Goal: Use online tool/utility

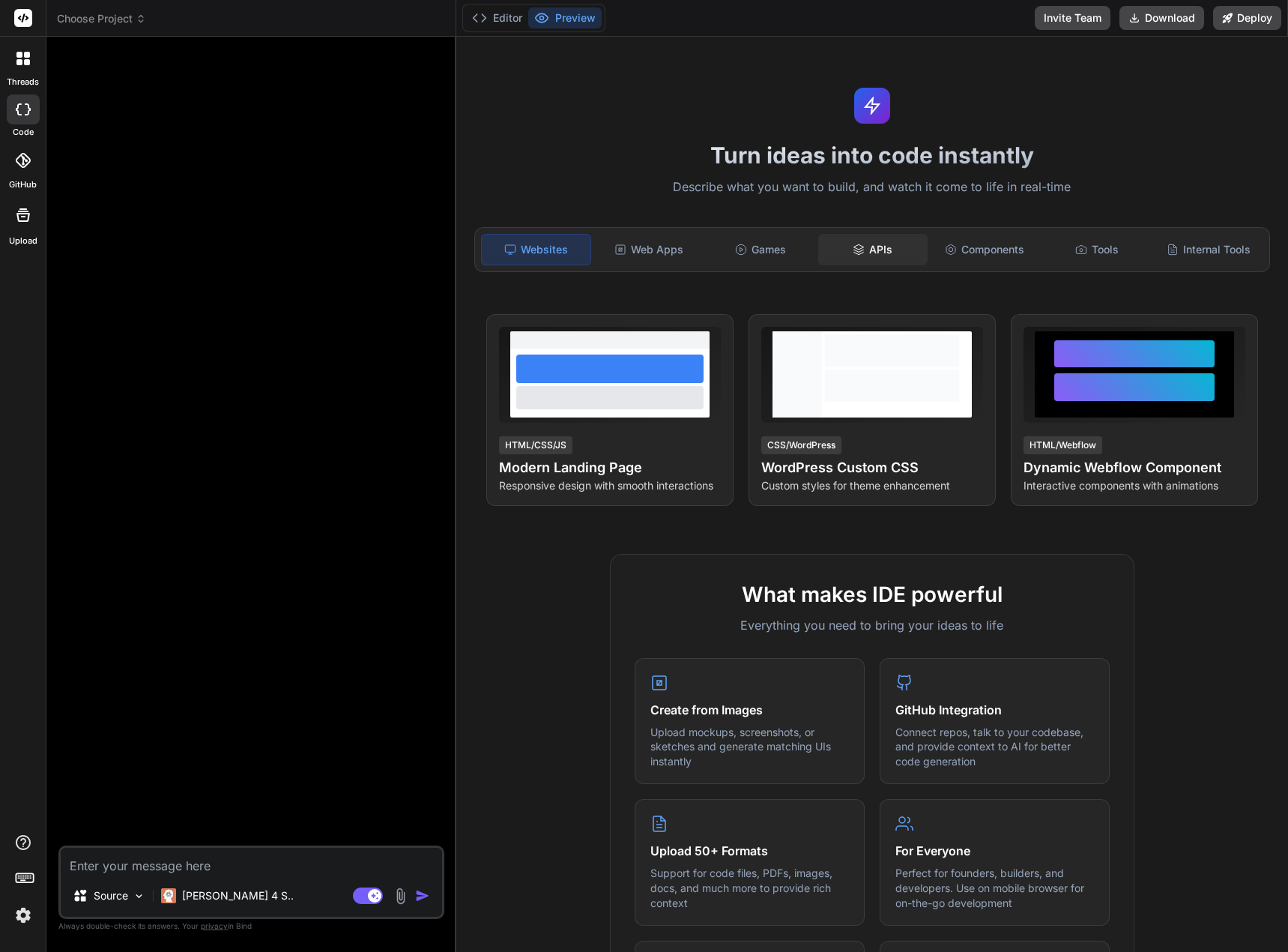
click at [884, 255] on div "APIs" at bounding box center [872, 250] width 108 height 32
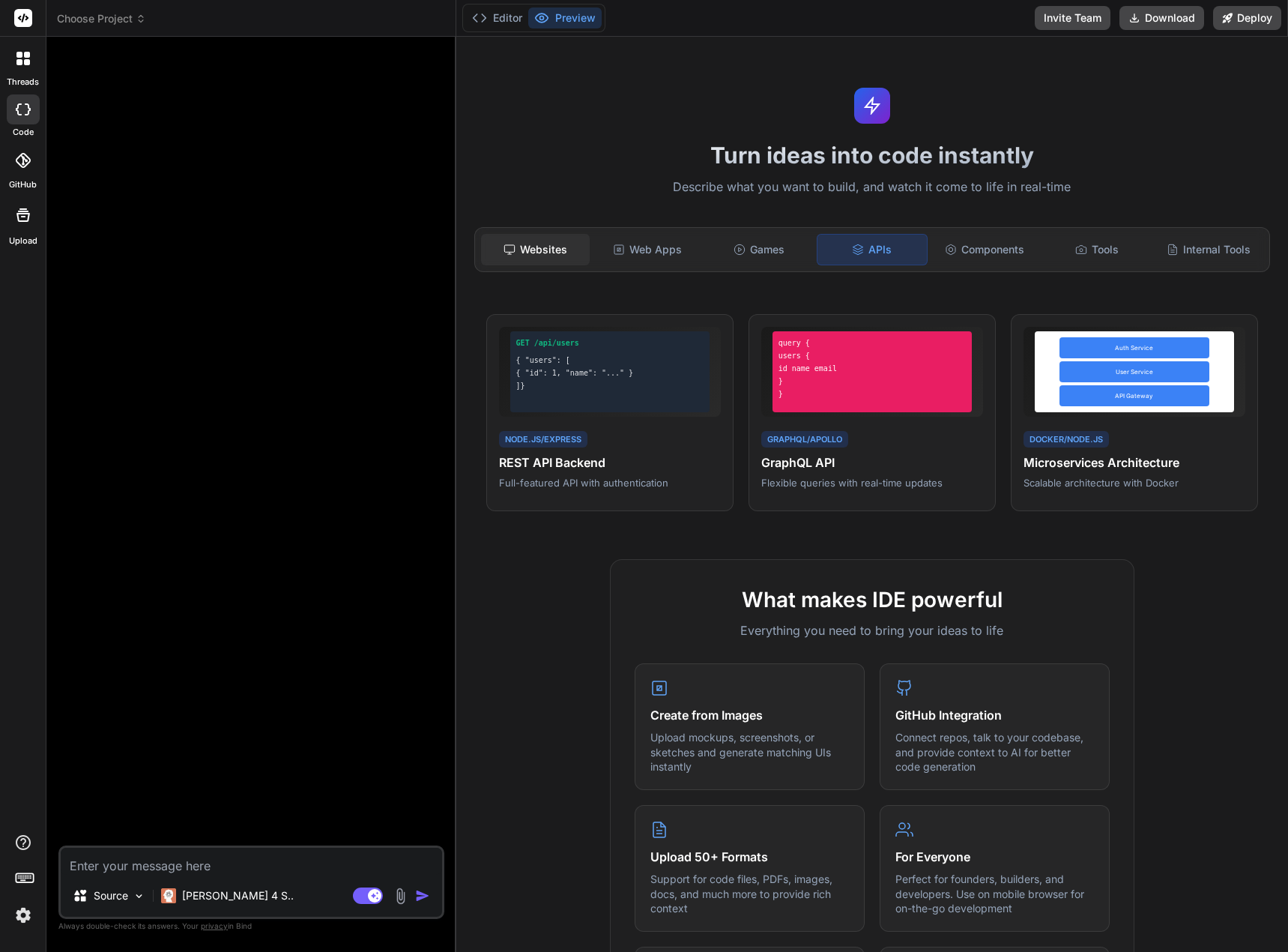
click at [557, 254] on div "Websites" at bounding box center [535, 250] width 108 height 32
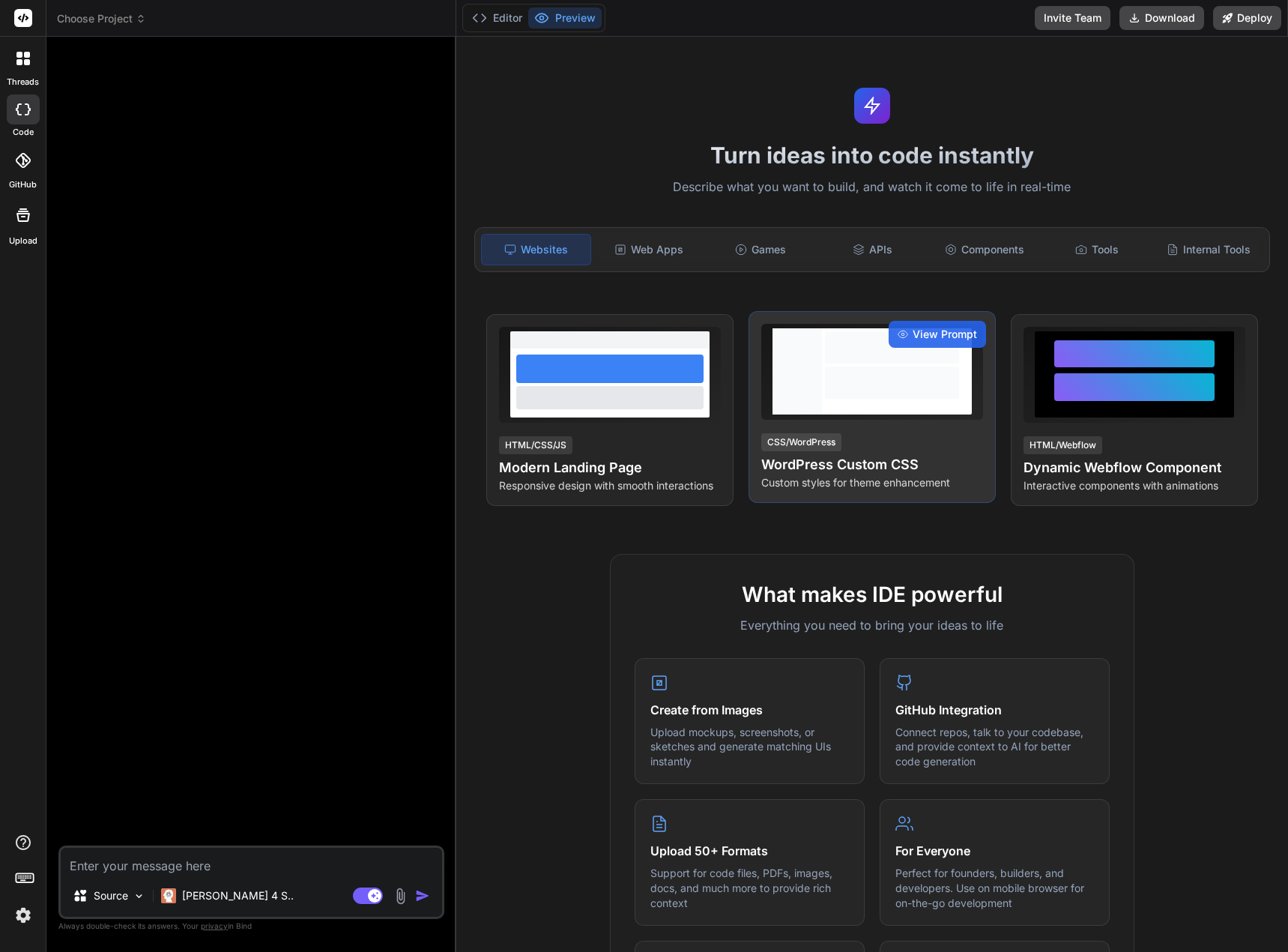
click at [823, 473] on h4 "WordPress Custom CSS" at bounding box center [872, 465] width 222 height 21
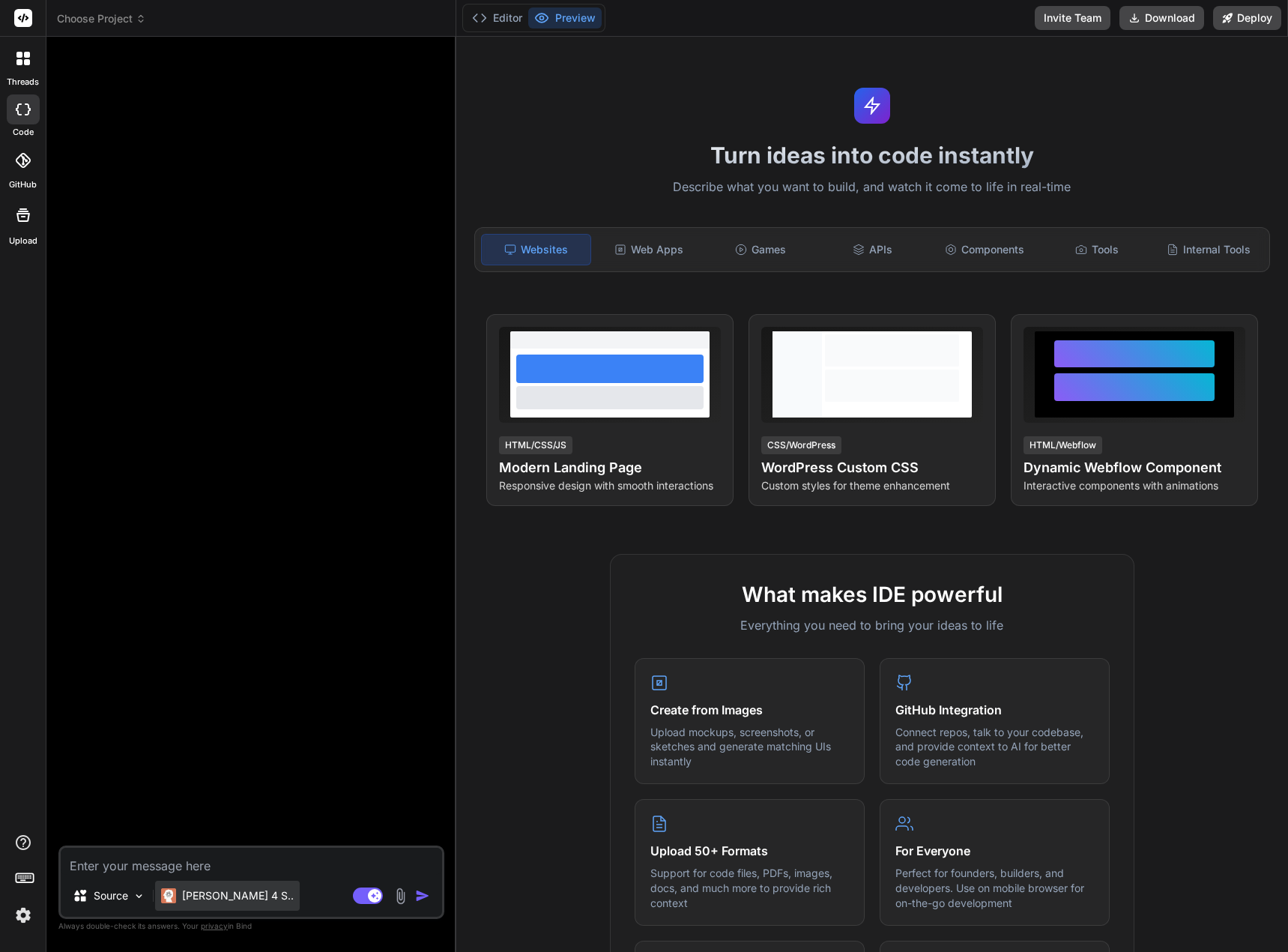
click at [230, 900] on p "[PERSON_NAME] 4 S.." at bounding box center [238, 895] width 112 height 15
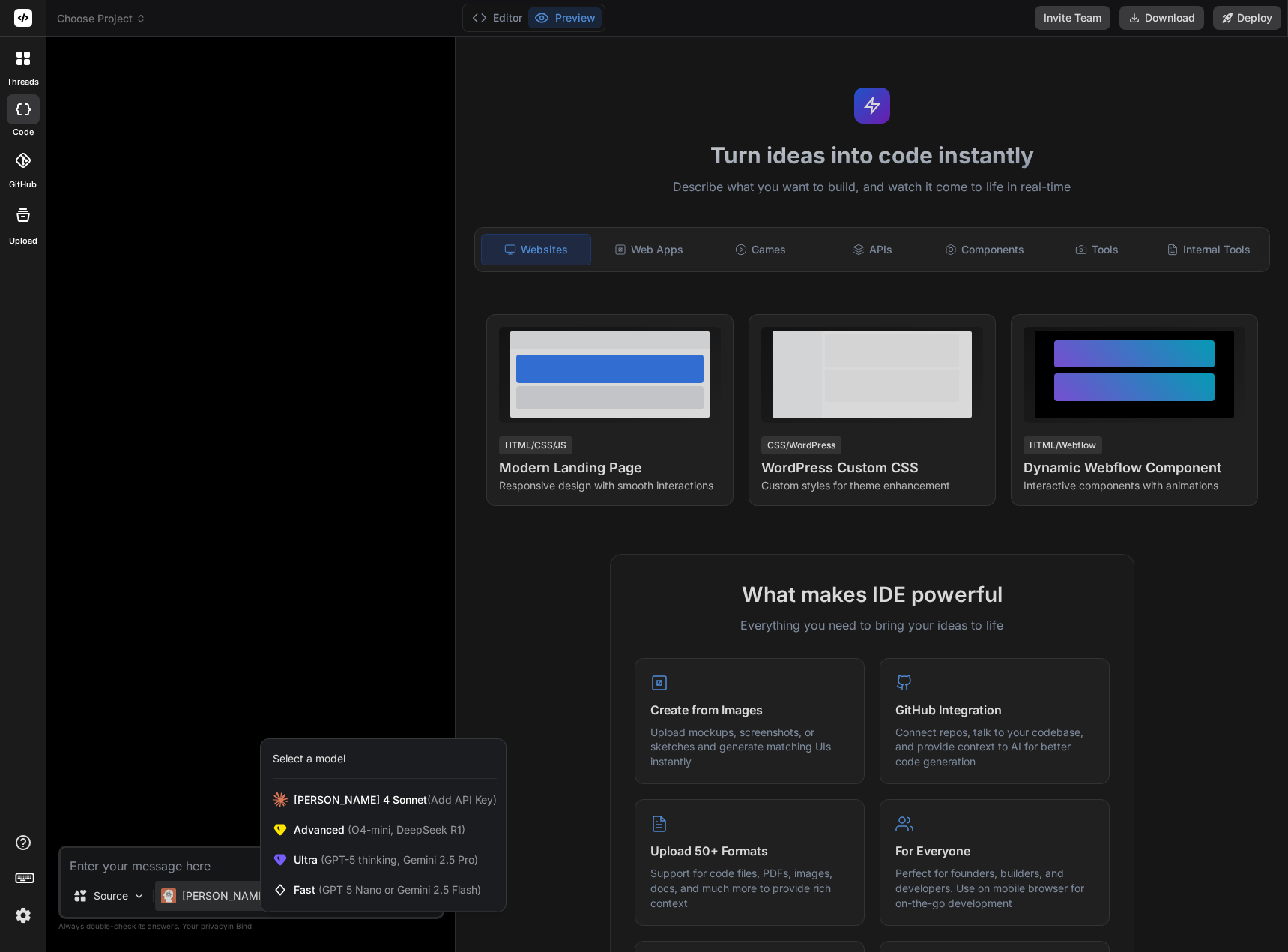
click at [403, 631] on div at bounding box center [644, 476] width 1288 height 952
type textarea "x"
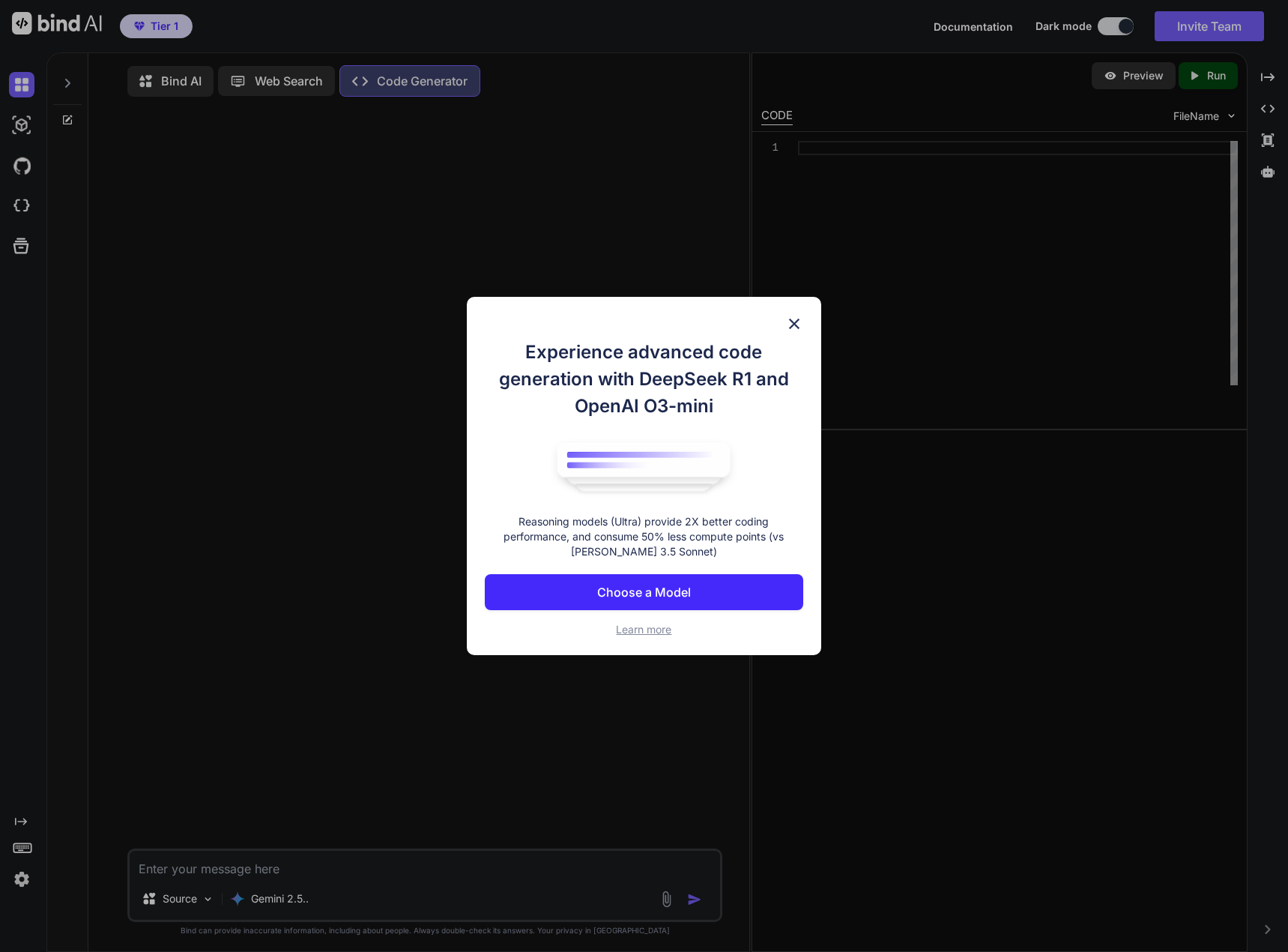
click at [604, 597] on p "Choose a Model" at bounding box center [644, 592] width 94 height 18
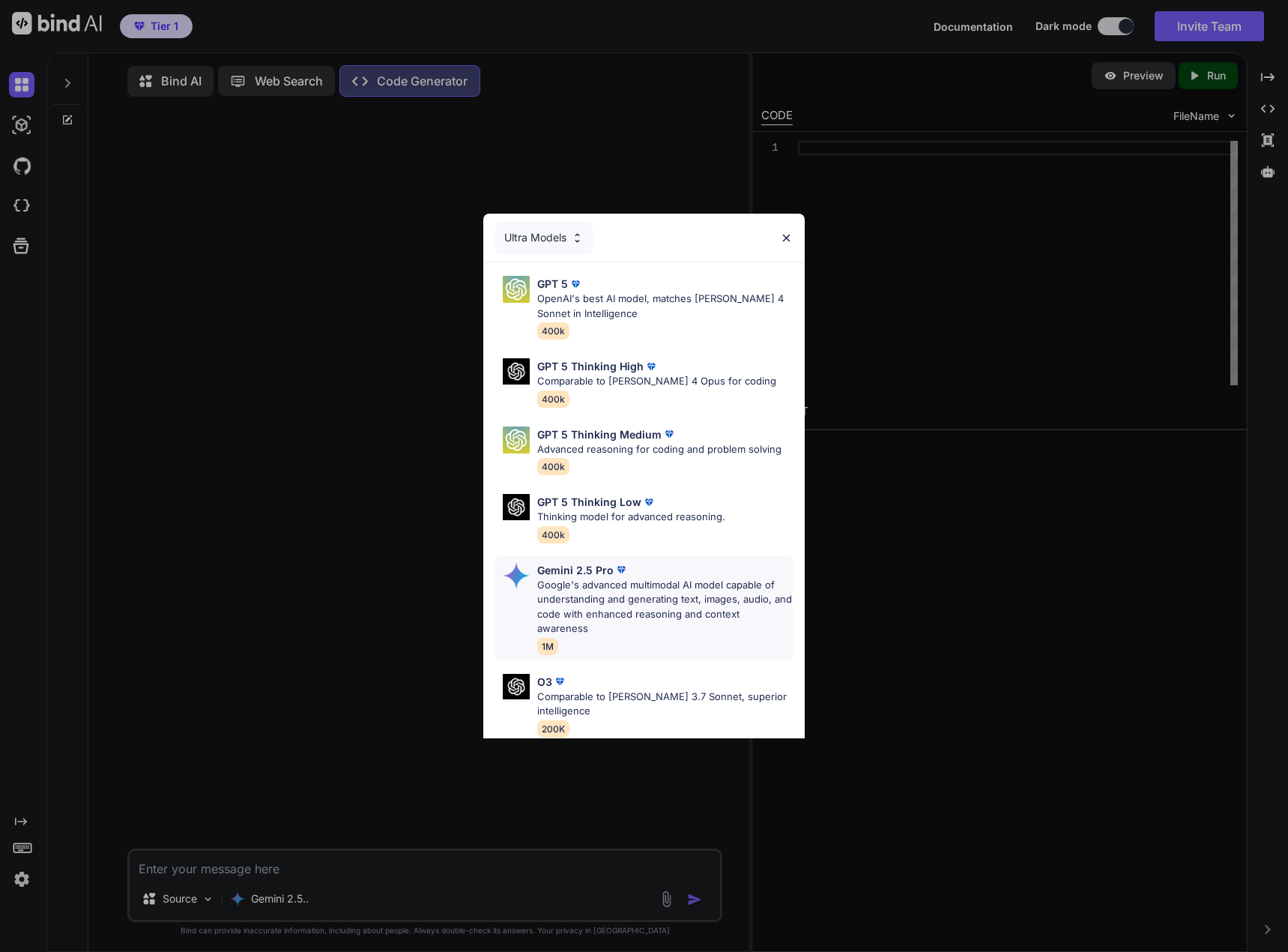
click at [619, 595] on p "Google's advanced multimodal AI model capable of understanding and generating t…" at bounding box center [666, 608] width 256 height 59
type textarea "x"
